Goal: Task Accomplishment & Management: Complete application form

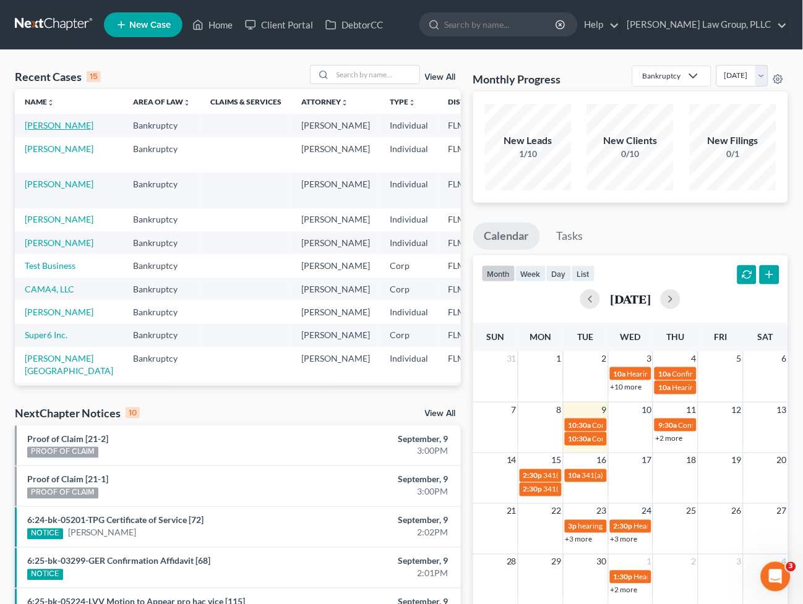
click at [41, 127] on link "[PERSON_NAME]" at bounding box center [59, 125] width 69 height 11
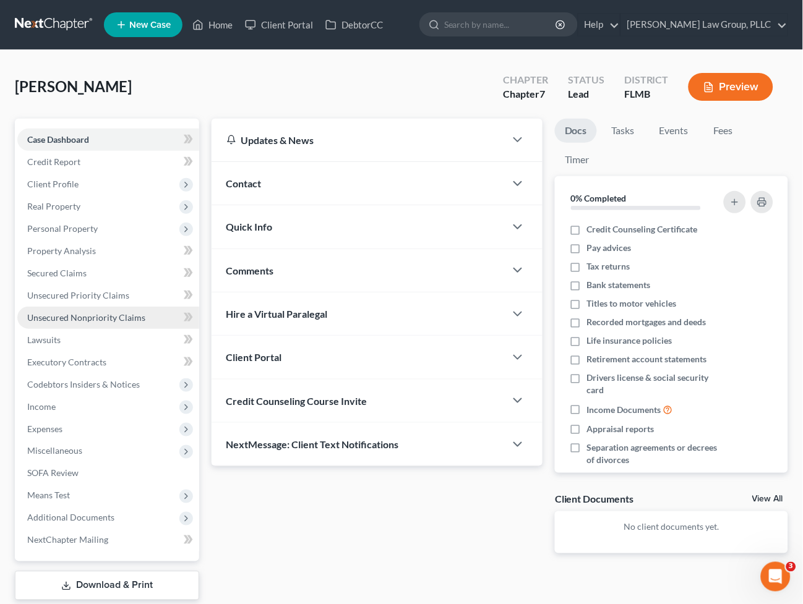
click at [75, 307] on link "Unsecured Nonpriority Claims" at bounding box center [108, 318] width 182 height 22
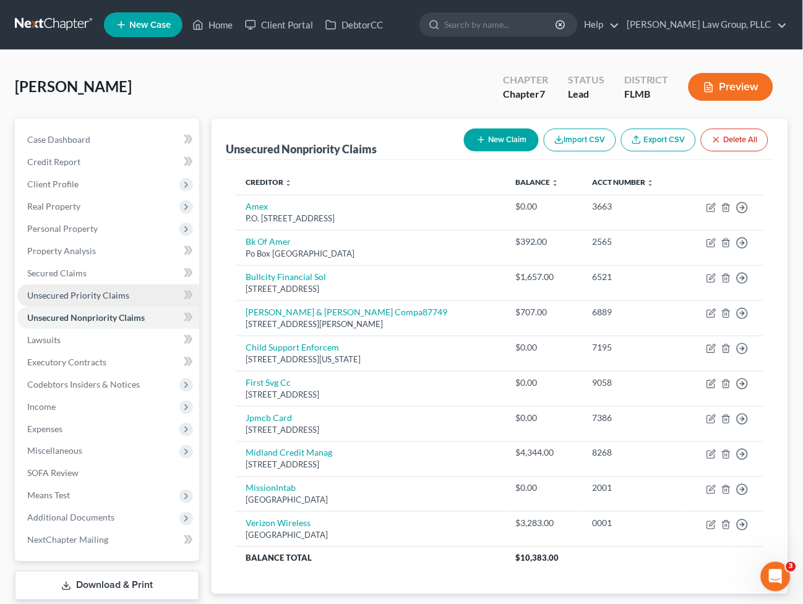
click at [77, 290] on span "Unsecured Priority Claims" at bounding box center [78, 295] width 102 height 11
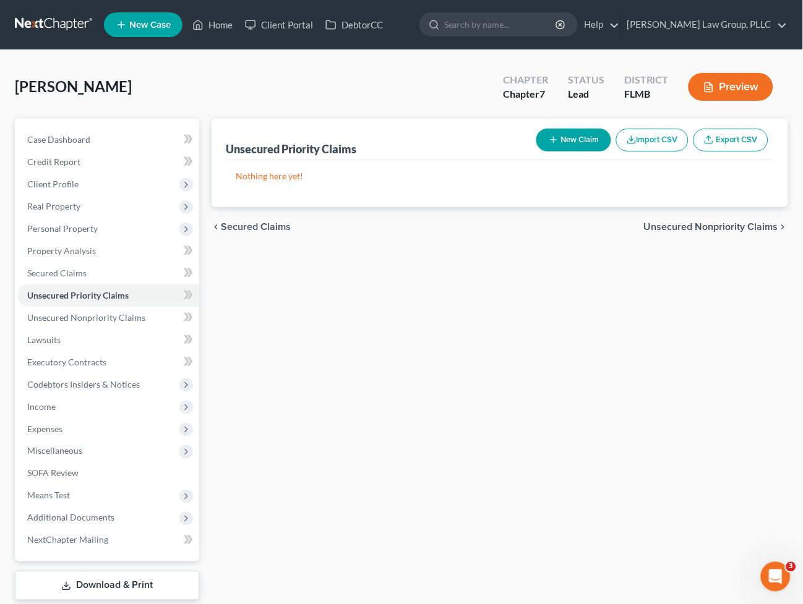
click at [583, 150] on button "New Claim" at bounding box center [573, 140] width 75 height 23
select select "0"
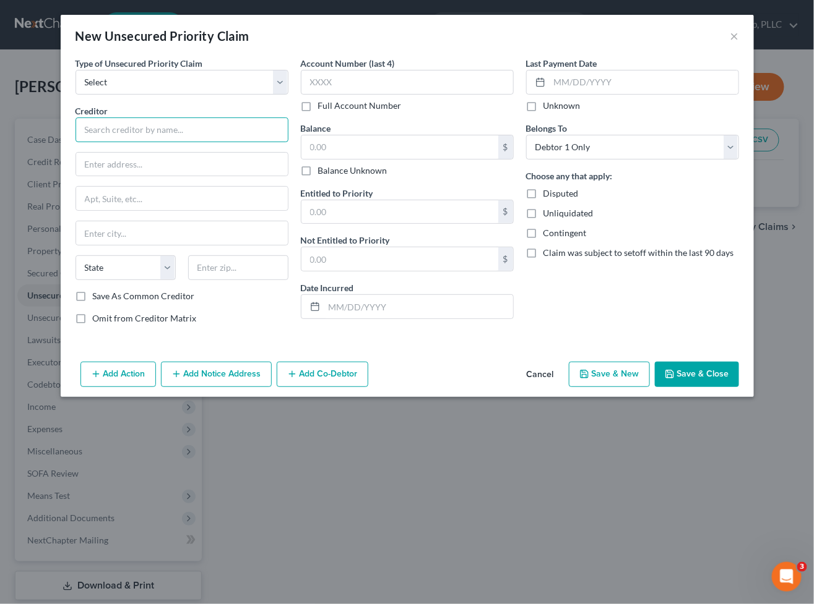
click at [159, 126] on input "text" at bounding box center [181, 130] width 213 height 25
type input "[PERSON_NAME]"
click at [165, 157] on input "text" at bounding box center [182, 165] width 212 height 24
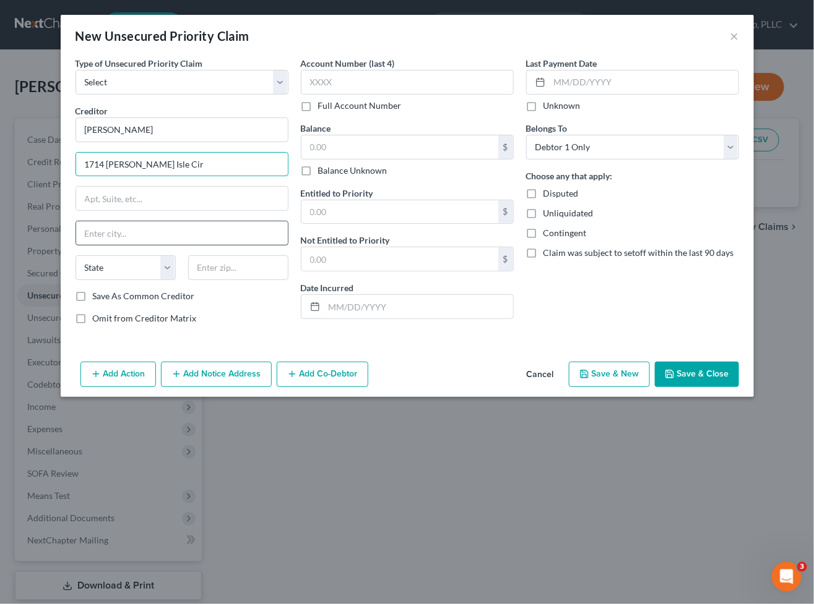
type input "1714 [PERSON_NAME] Isle Cir"
click at [157, 227] on input "text" at bounding box center [182, 233] width 212 height 24
type input "[GEOGRAPHIC_DATA]"
click at [155, 262] on select "State [US_STATE] AK AR AZ CA CO CT DE DC [GEOGRAPHIC_DATA] [GEOGRAPHIC_DATA] GU…" at bounding box center [125, 268] width 100 height 25
select select "9"
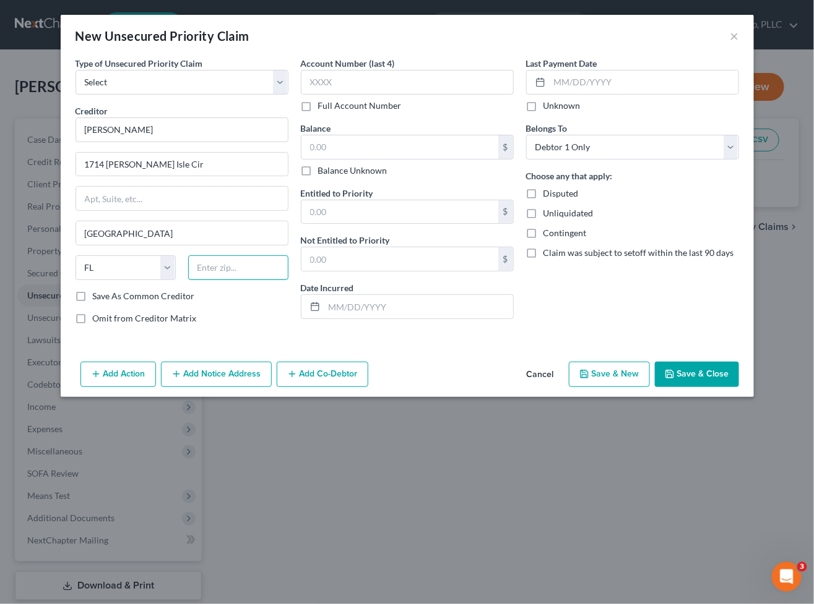
click at [259, 263] on input "text" at bounding box center [238, 268] width 100 height 25
type input "32809-3500"
click at [358, 248] on input "text" at bounding box center [399, 259] width 197 height 24
click at [694, 377] on button "Save & Close" at bounding box center [697, 375] width 84 height 26
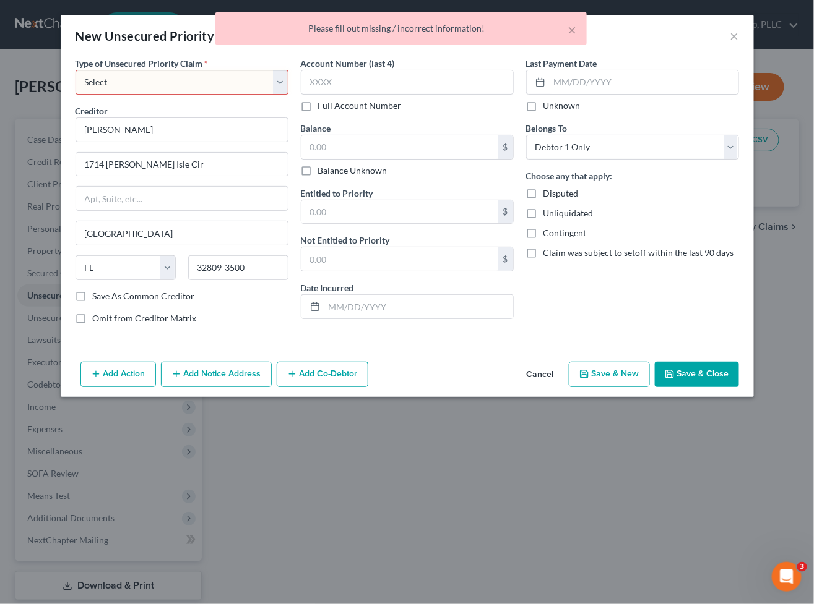
click at [140, 89] on select "Select Taxes & Other Government Units Domestic Support Obligations Extensions o…" at bounding box center [181, 82] width 213 height 25
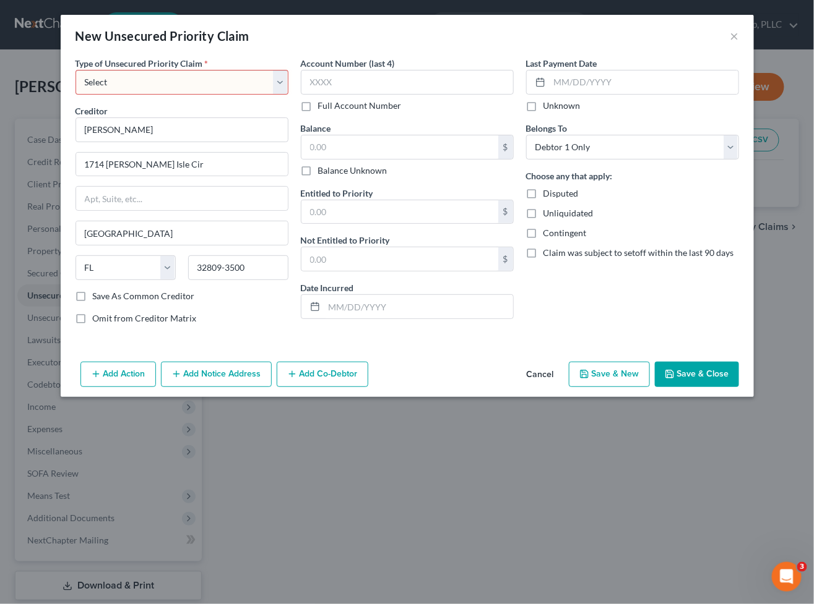
select select "1"
click at [75, 70] on select "Select Taxes & Other Government Units Domestic Support Obligations Extensions o…" at bounding box center [181, 82] width 213 height 25
select select "9"
click at [669, 371] on icon "button" at bounding box center [669, 374] width 10 height 10
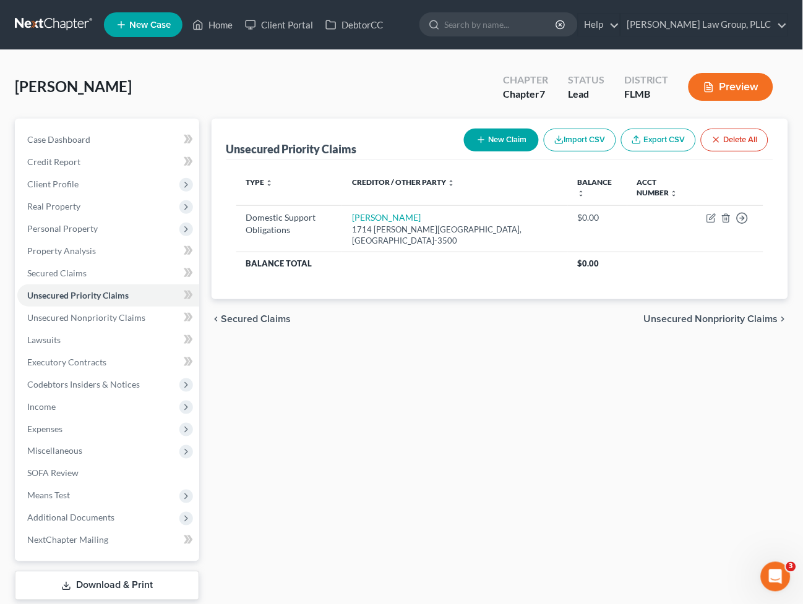
click at [548, 332] on div "chevron_left Secured Claims Unsecured Nonpriority Claims chevron_right" at bounding box center [500, 319] width 577 height 40
